Goal: Transaction & Acquisition: Purchase product/service

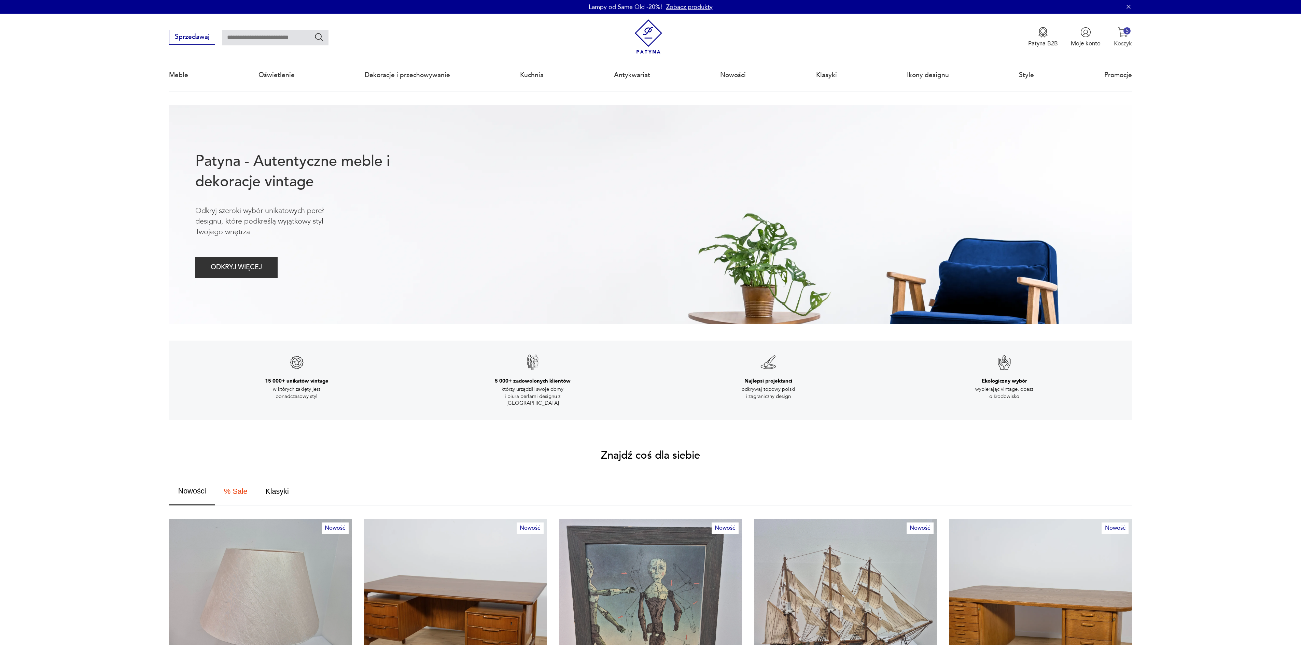
click at [1127, 31] on div "5" at bounding box center [1126, 30] width 7 height 7
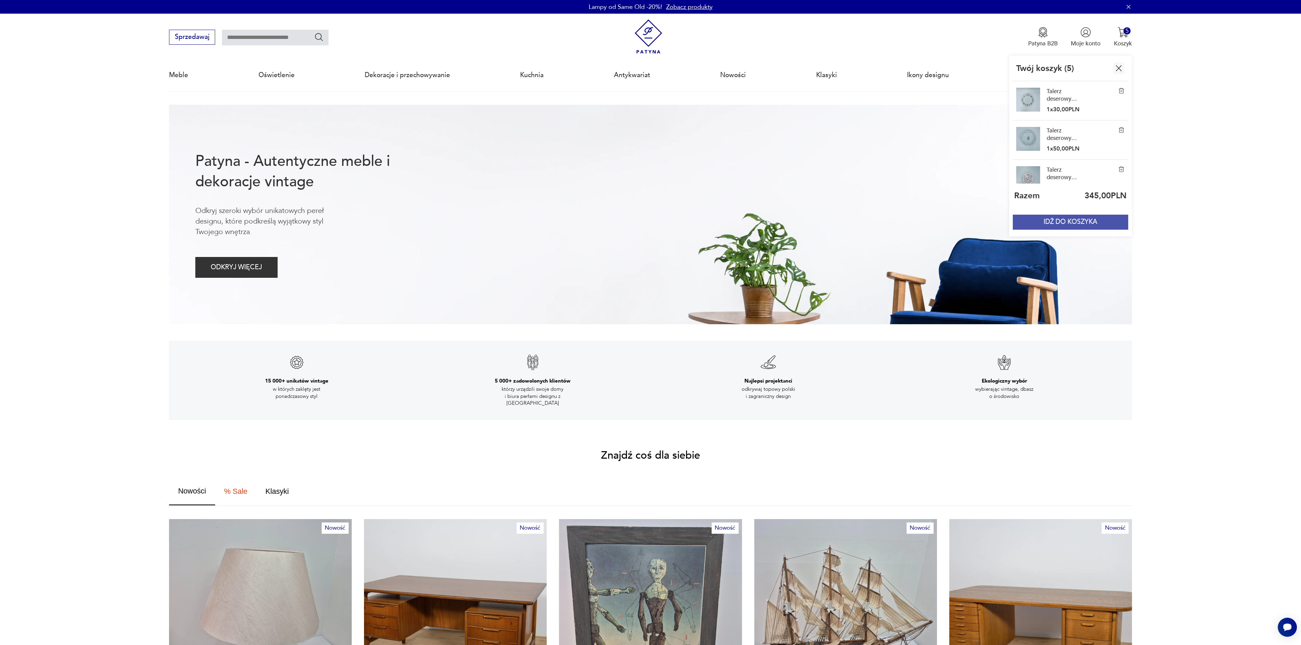
click at [1074, 227] on button "IDŹ DO KOSZYKA" at bounding box center [1070, 222] width 115 height 15
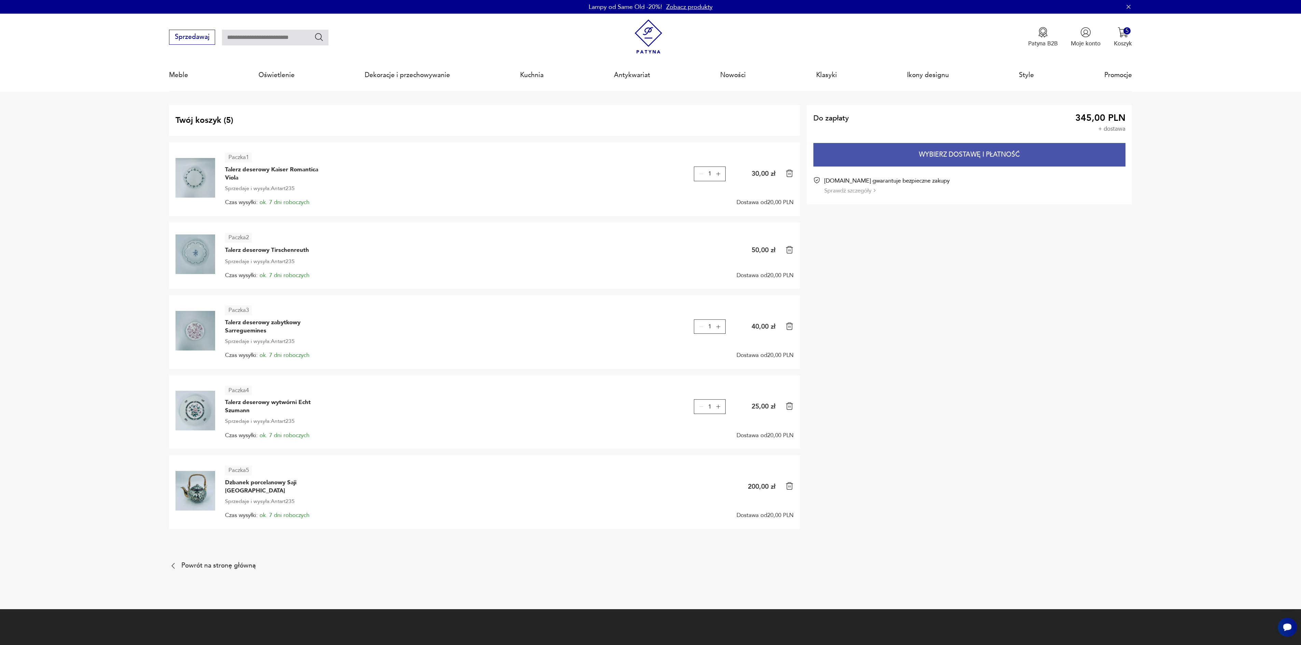
click at [938, 162] on button "Wybierz dostawę i płatność" at bounding box center [969, 155] width 312 height 24
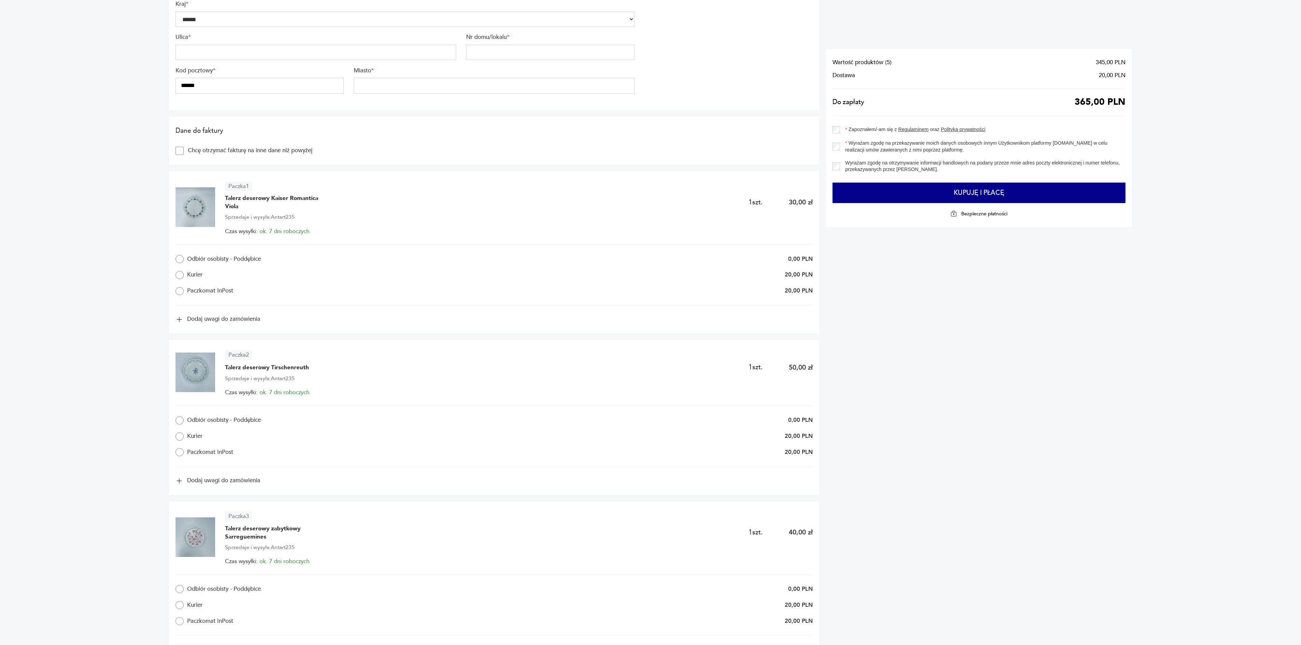
scroll to position [237, 0]
click at [200, 272] on label "Kurier" at bounding box center [311, 274] width 271 height 8
click at [195, 438] on label "Kurier" at bounding box center [311, 436] width 271 height 8
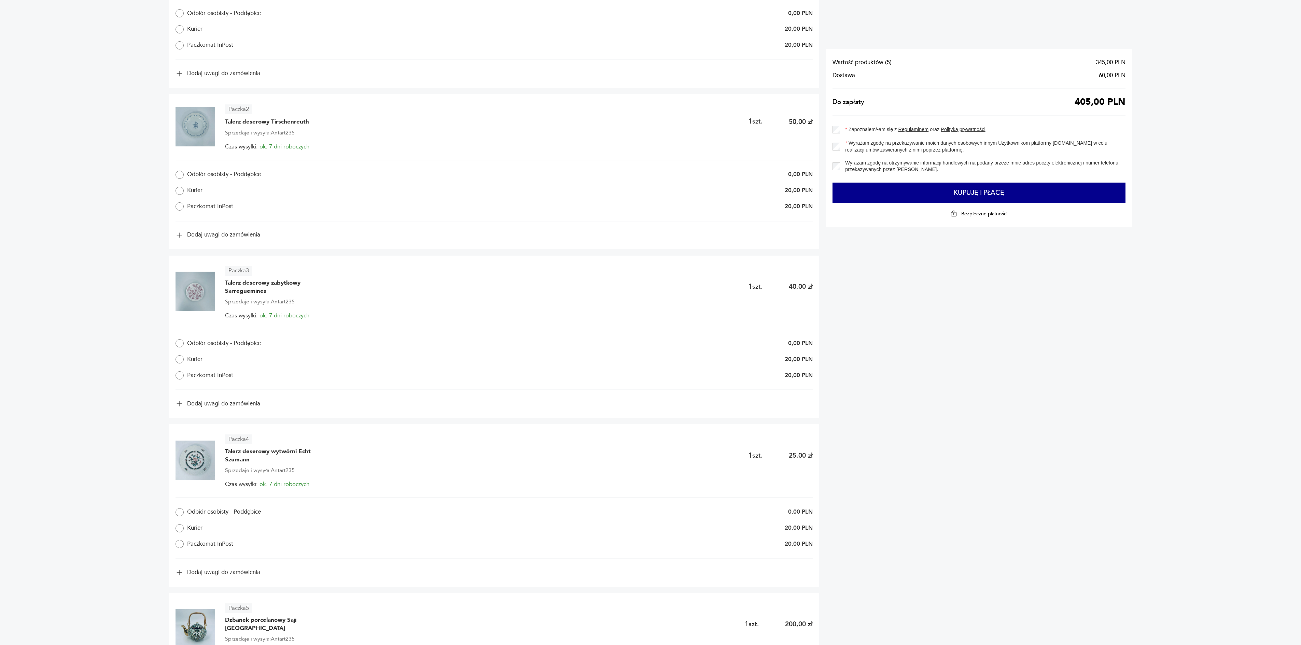
scroll to position [494, 0]
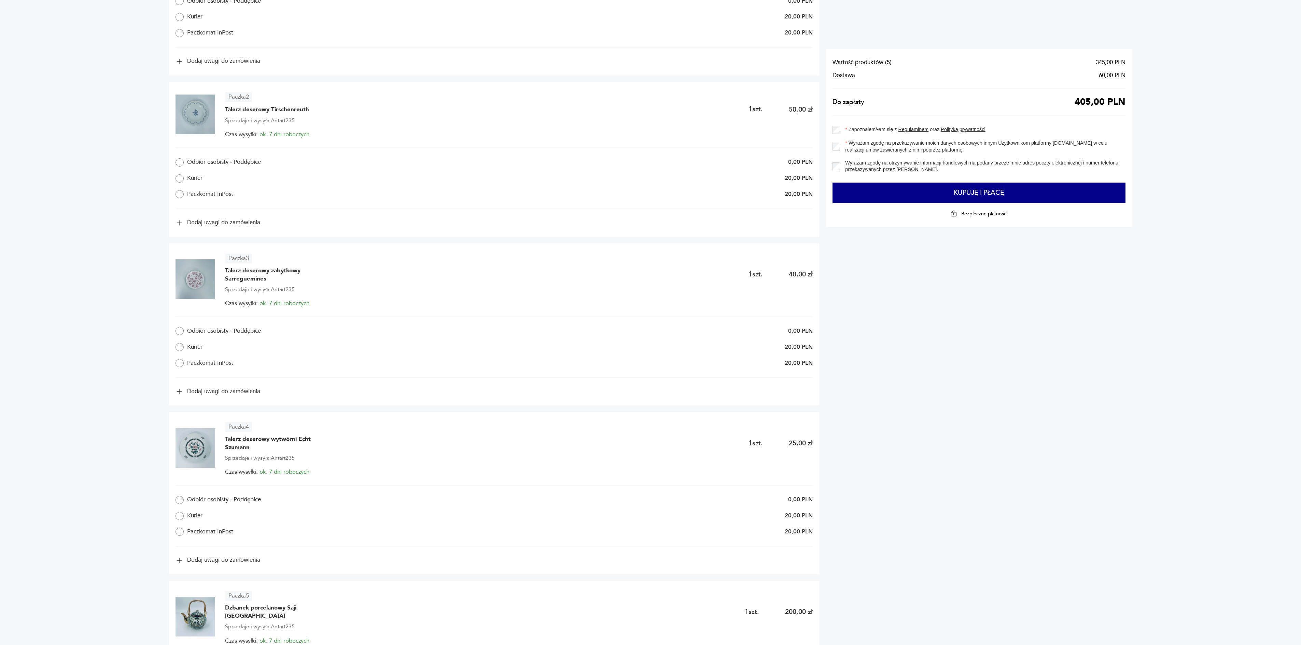
click at [189, 346] on label "Kurier" at bounding box center [311, 347] width 271 height 8
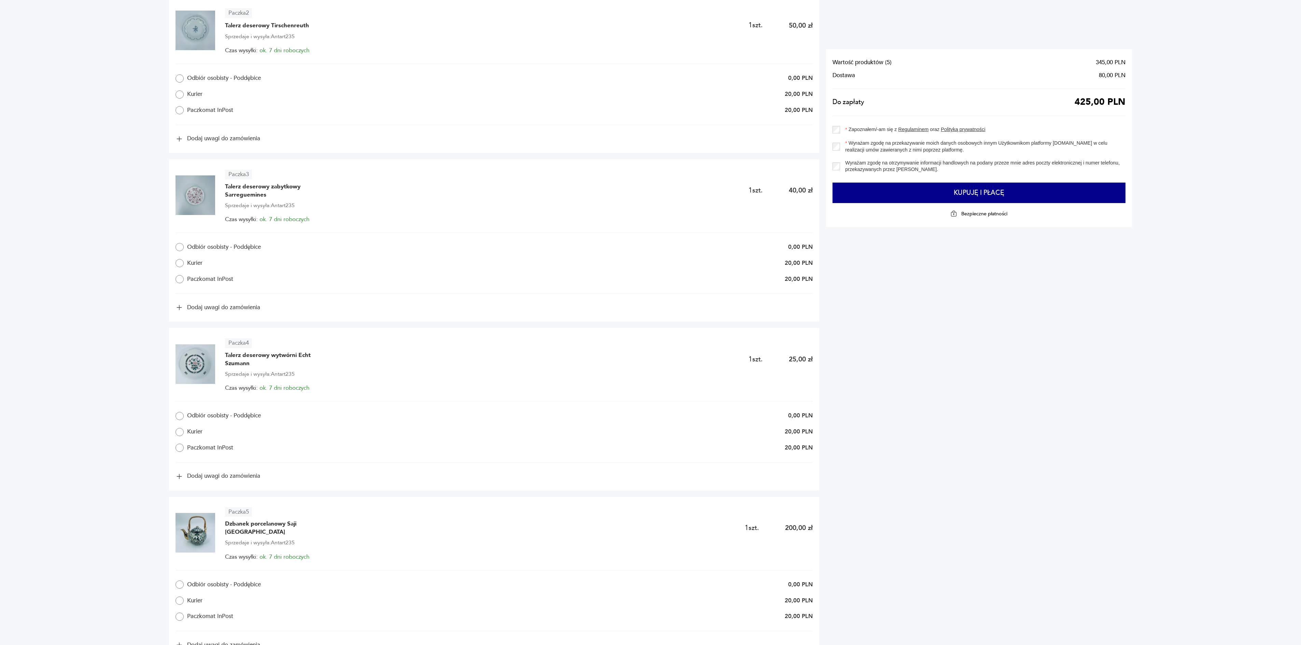
scroll to position [596, 0]
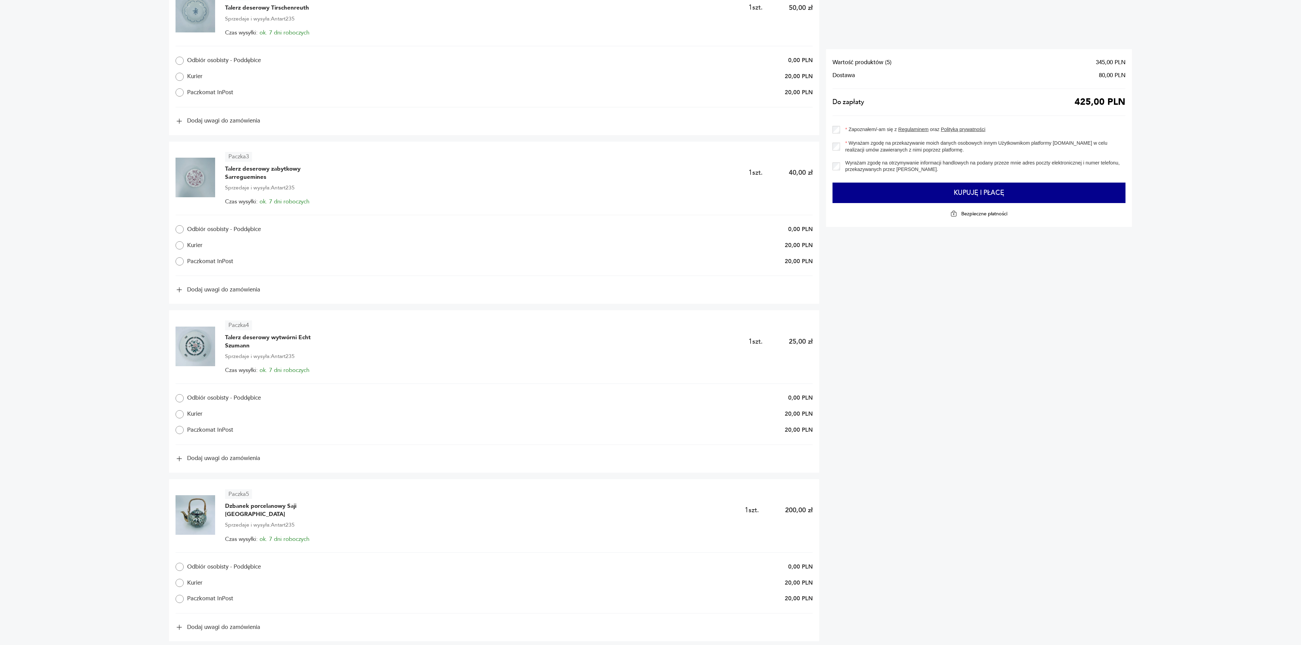
click at [197, 417] on label "Kurier" at bounding box center [311, 414] width 271 height 8
drag, startPoint x: 260, startPoint y: 505, endPoint x: 233, endPoint y: 500, distance: 27.1
click at [160, 456] on section "**********" at bounding box center [650, 147] width 1301 height 1382
click at [266, 508] on span "Dzbanek porcelanowy Saji [GEOGRAPHIC_DATA]" at bounding box center [276, 510] width 102 height 16
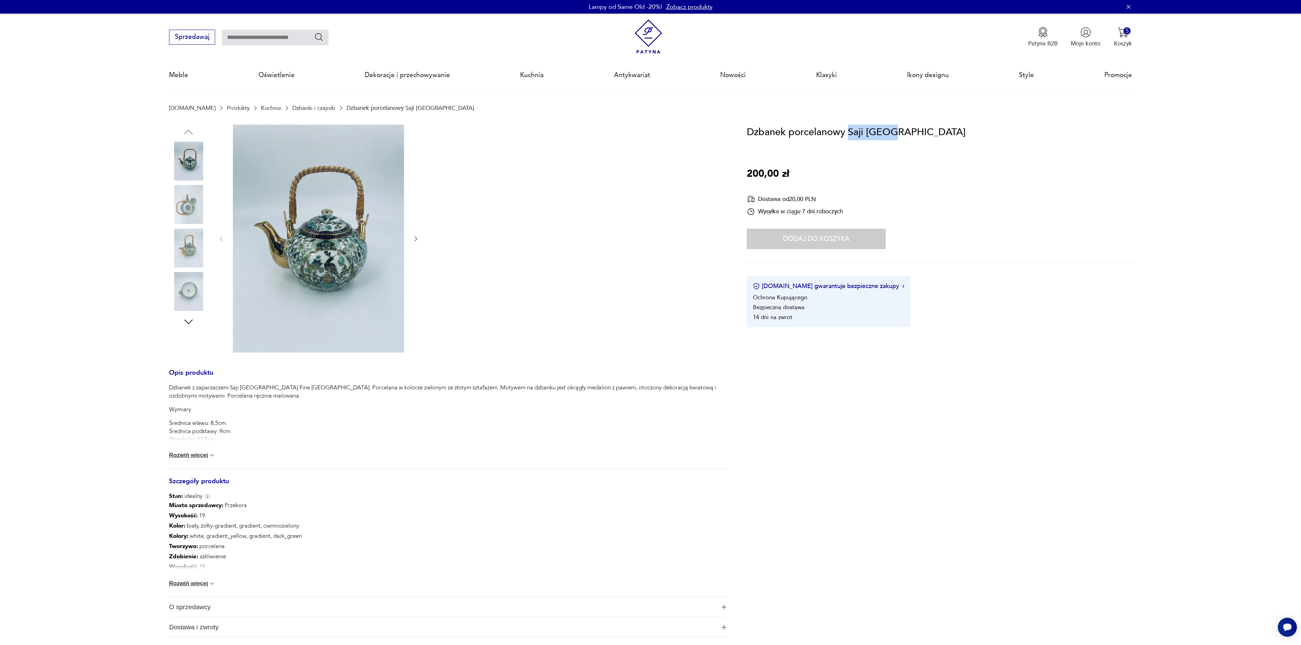
drag, startPoint x: 850, startPoint y: 134, endPoint x: 953, endPoint y: 138, distance: 103.9
click at [953, 138] on div "Dzbanek porcelanowy Saji Japan 200,00 zł Dostawa od 20,00 PLN Wysyłka w ciągu 7…" at bounding box center [939, 226] width 385 height 203
copy h1 "Saji Japan"
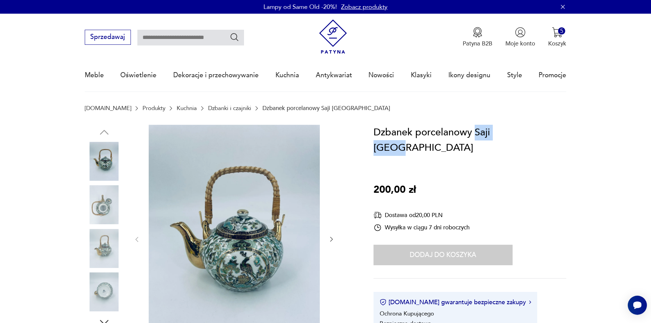
drag, startPoint x: 476, startPoint y: 132, endPoint x: 522, endPoint y: 132, distance: 46.1
click at [522, 132] on div "Dzbanek porcelanowy Saji Japan 200,00 zł Dostawa od 20,00 PLN Wysyłka w ciągu 7…" at bounding box center [469, 234] width 193 height 219
copy h1 "Saji Japan"
